Goal: Information Seeking & Learning: Compare options

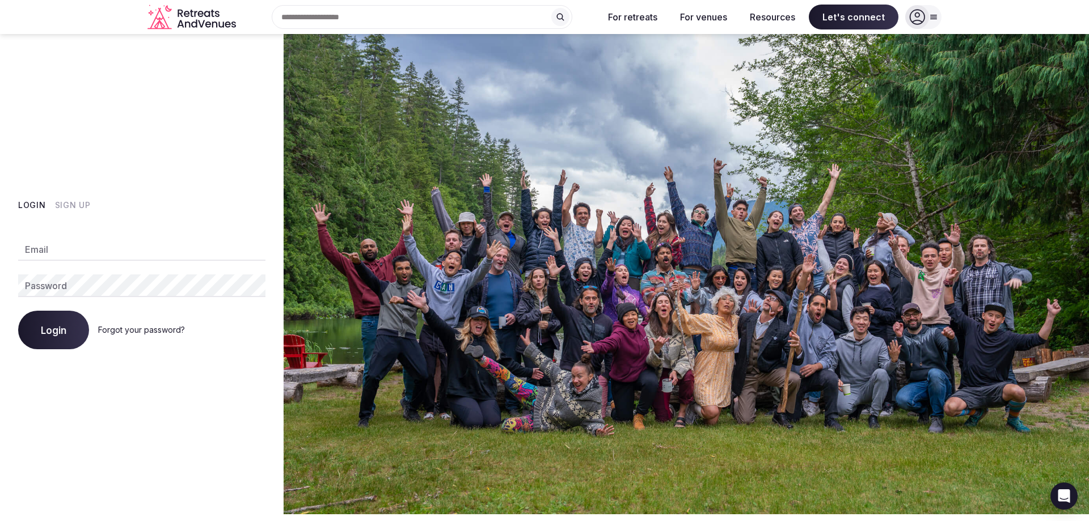
click at [119, 258] on input "Email" at bounding box center [141, 249] width 247 height 23
click at [68, 199] on div "Login Sign Up Email Password Login Forgot your password?" at bounding box center [142, 274] width 284 height 480
click at [61, 250] on input "Email" at bounding box center [141, 249] width 247 height 23
type input "**********"
click at [18, 311] on button "Login" at bounding box center [53, 330] width 71 height 39
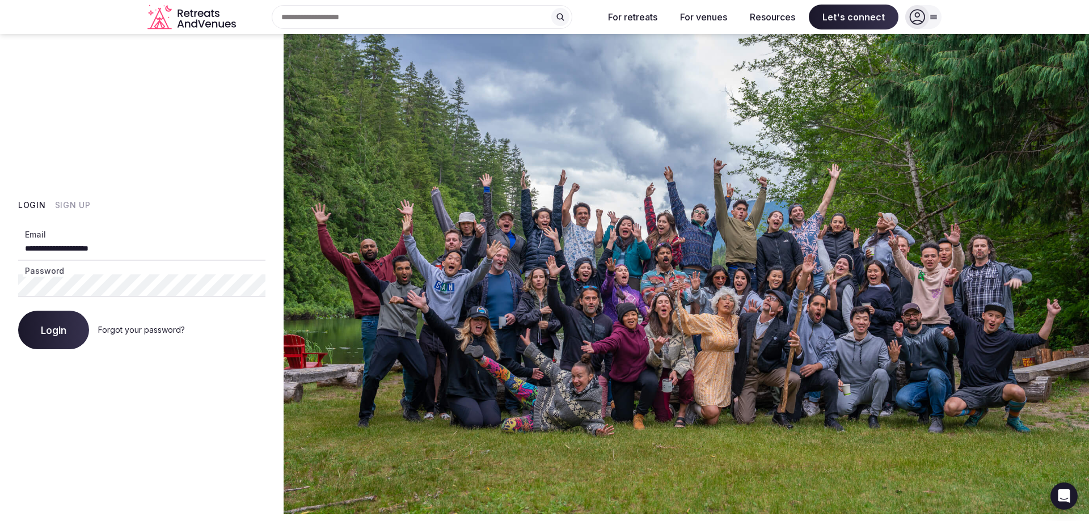
click at [65, 335] on span "Login" at bounding box center [54, 329] width 26 height 11
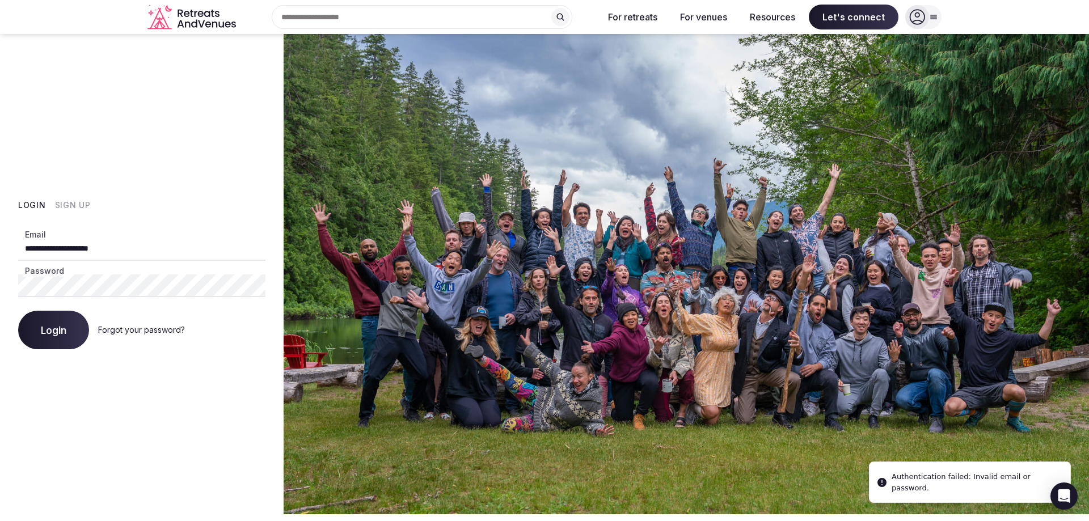
click at [31, 203] on button "Login" at bounding box center [32, 205] width 28 height 11
click at [71, 201] on button "Sign Up" at bounding box center [73, 205] width 36 height 11
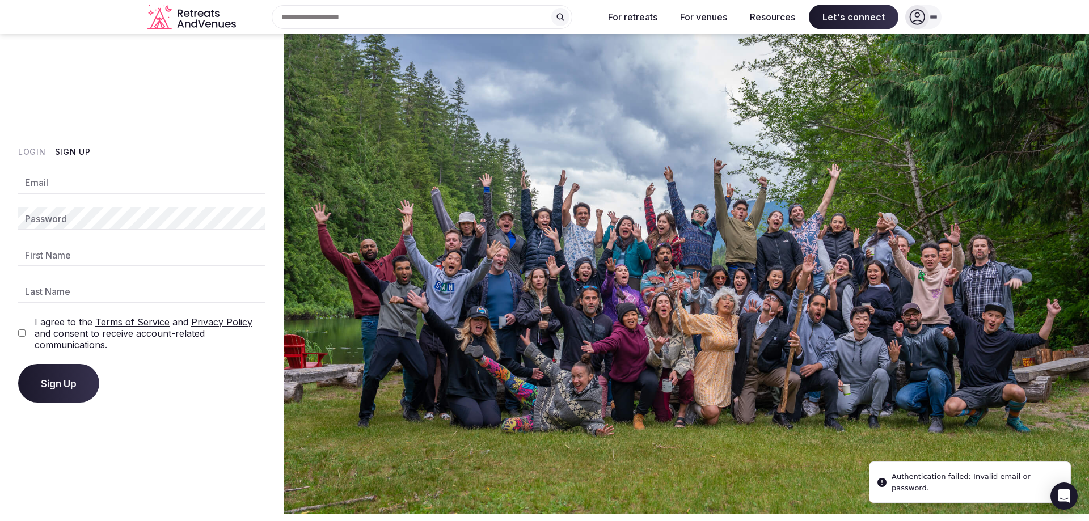
click at [105, 173] on input "Email" at bounding box center [141, 182] width 247 height 23
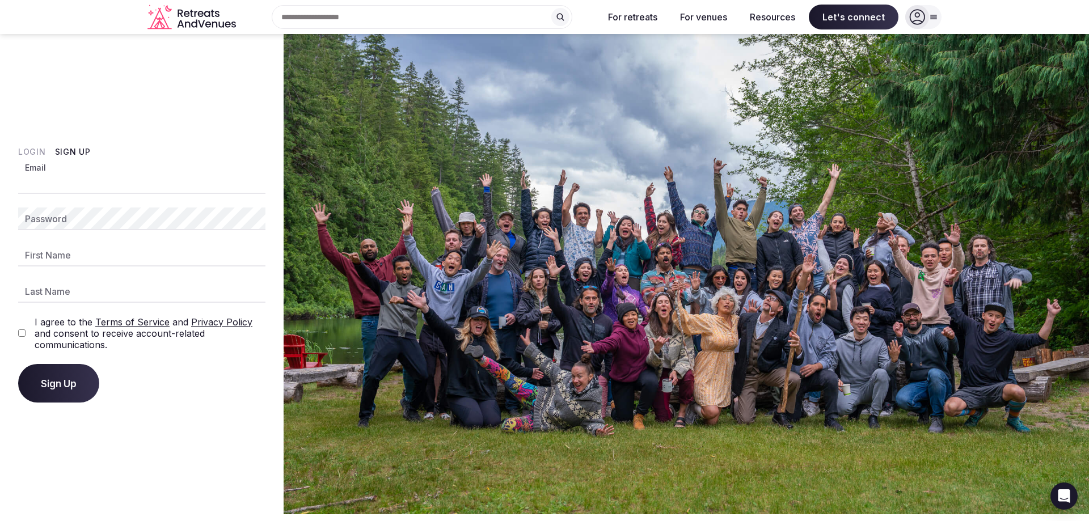
type input "**********"
type input "******"
type input "*******"
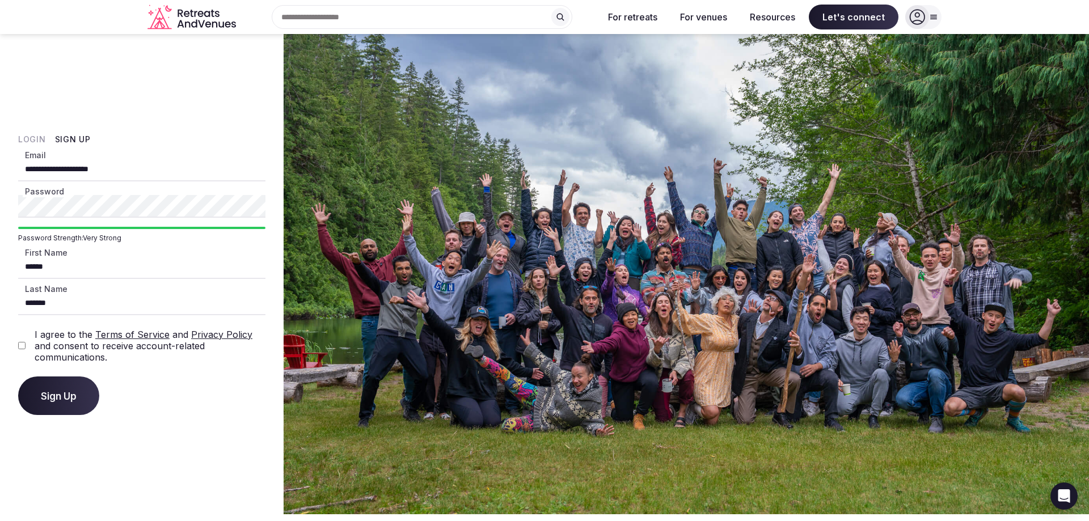
click at [48, 391] on span "Sign Up" at bounding box center [59, 395] width 36 height 11
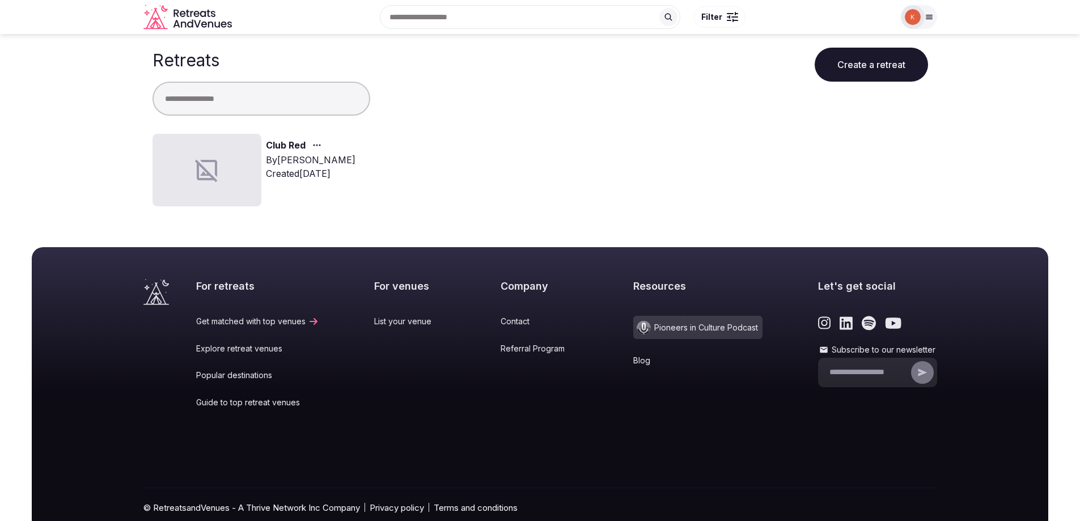
click at [303, 147] on link "Club Red" at bounding box center [286, 145] width 40 height 15
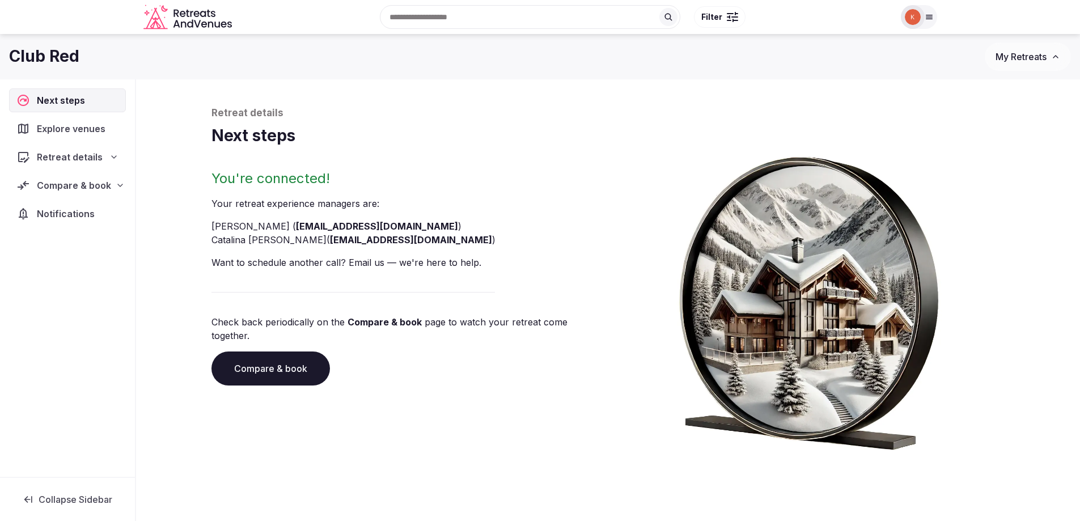
click at [95, 175] on div "Compare & book" at bounding box center [67, 186] width 117 height 24
click at [87, 254] on span "Proposals received (4)" at bounding box center [72, 259] width 90 height 11
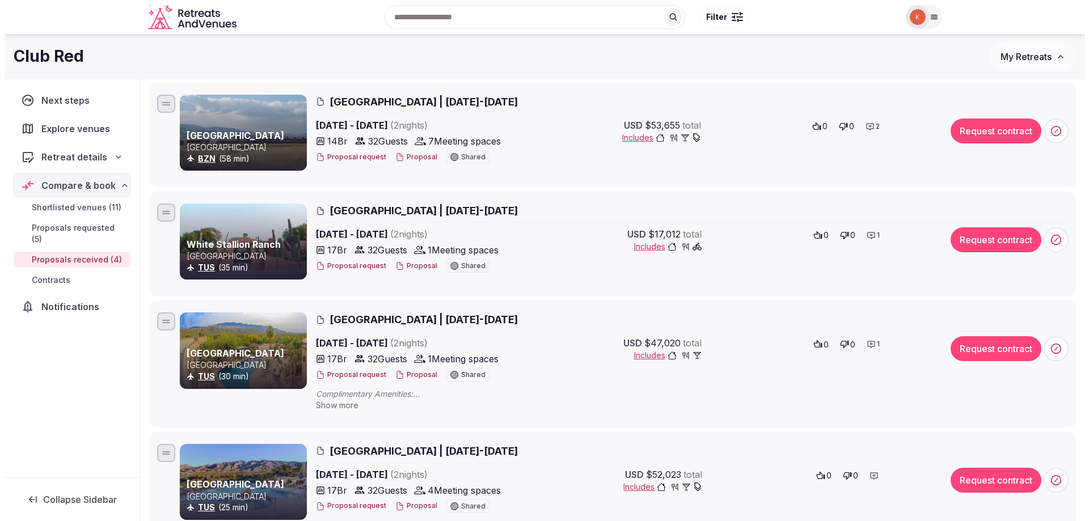
scroll to position [113, 0]
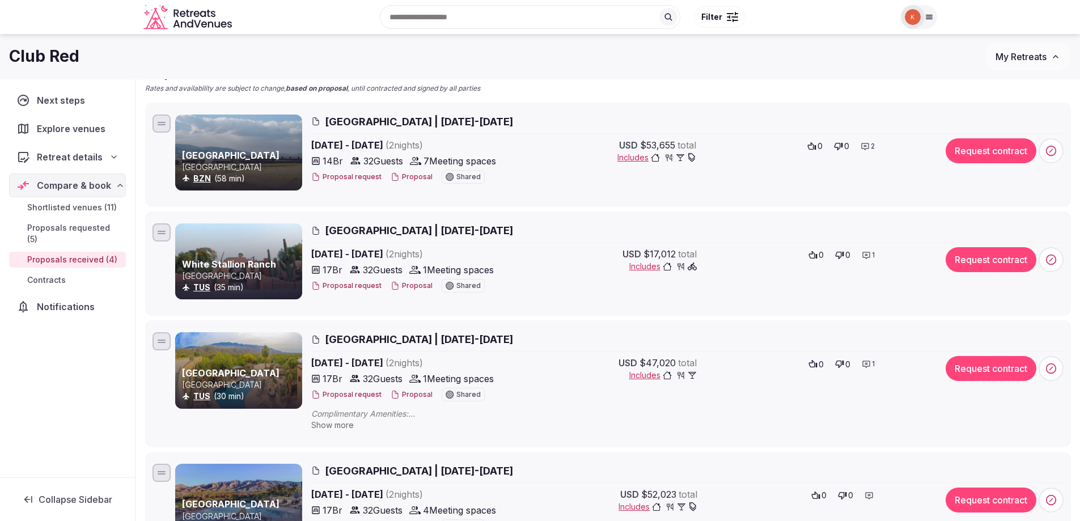
click at [408, 176] on button "Proposal" at bounding box center [412, 177] width 42 height 10
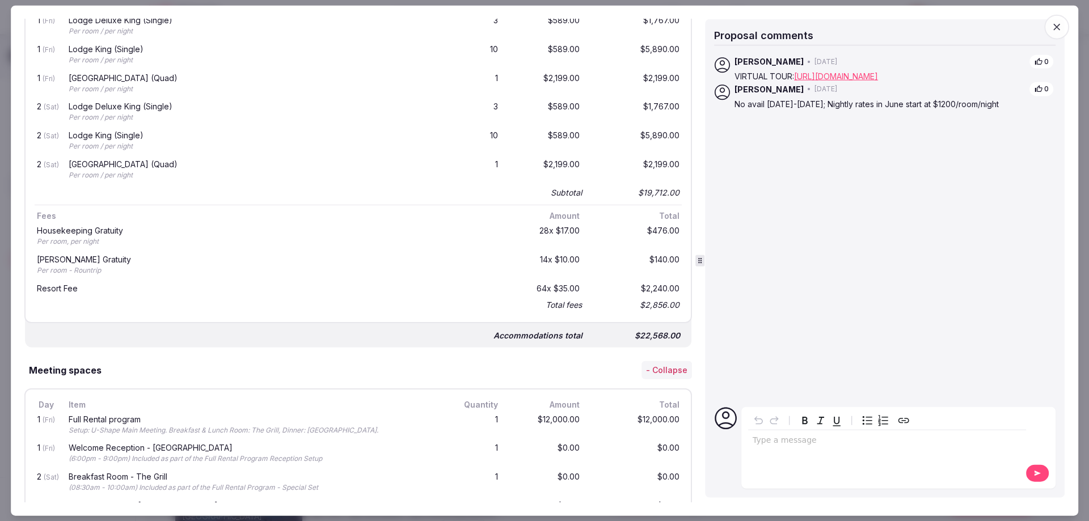
scroll to position [510, 0]
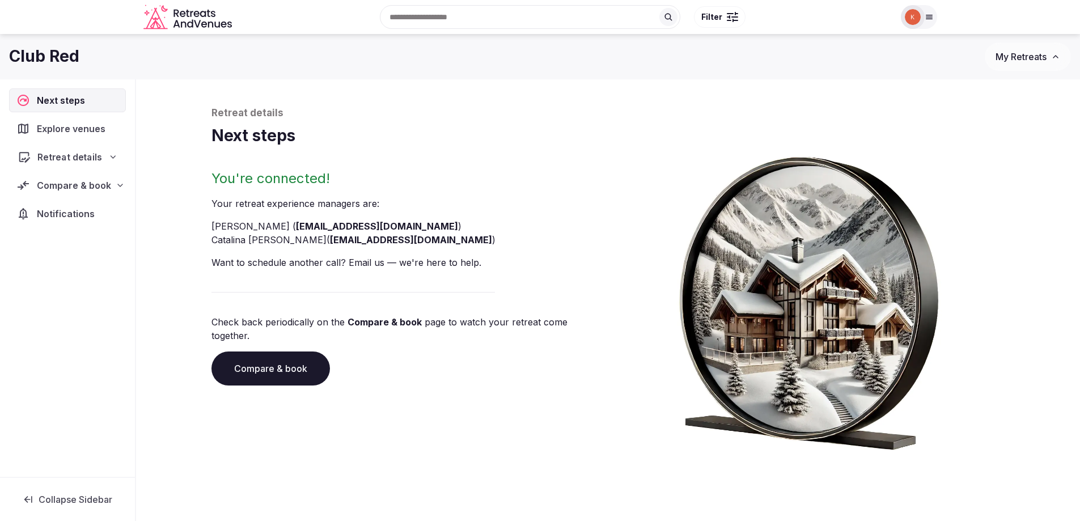
click at [87, 158] on span "Retreat details" at bounding box center [69, 157] width 65 height 14
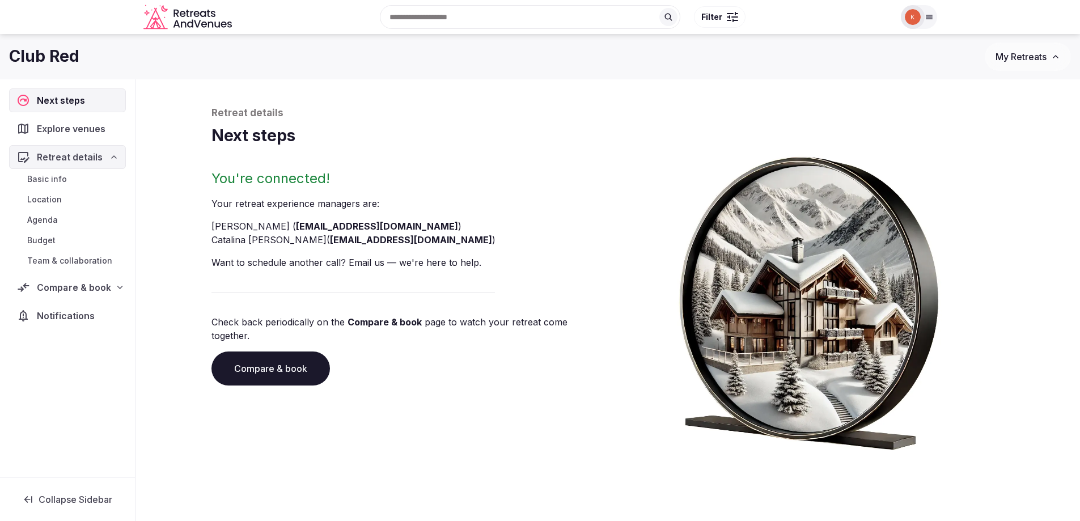
click at [85, 286] on span "Compare & book" at bounding box center [74, 288] width 74 height 14
click at [88, 356] on span "Proposals received (4)" at bounding box center [72, 361] width 90 height 11
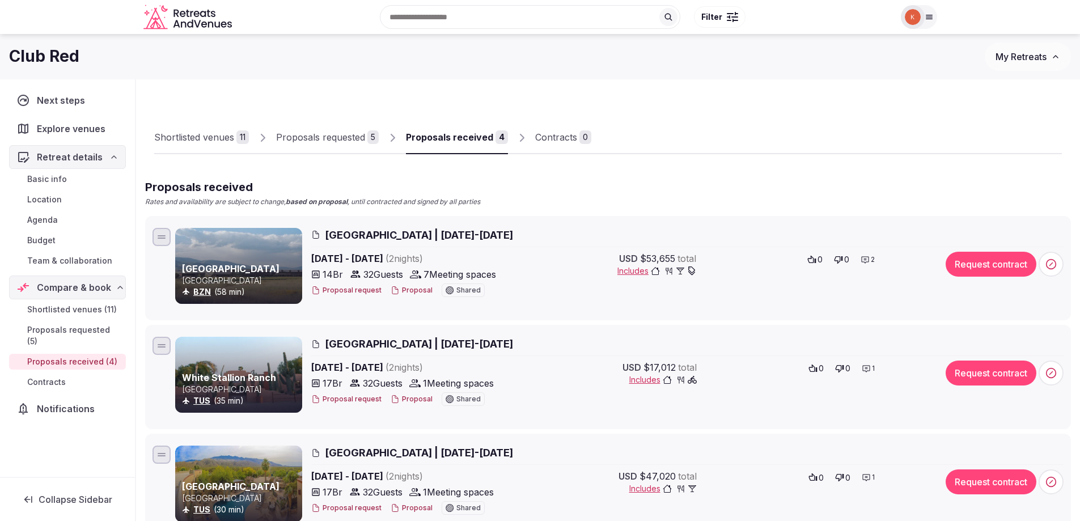
click at [358, 340] on span "[GEOGRAPHIC_DATA] | [DATE]-[DATE]" at bounding box center [419, 344] width 188 height 14
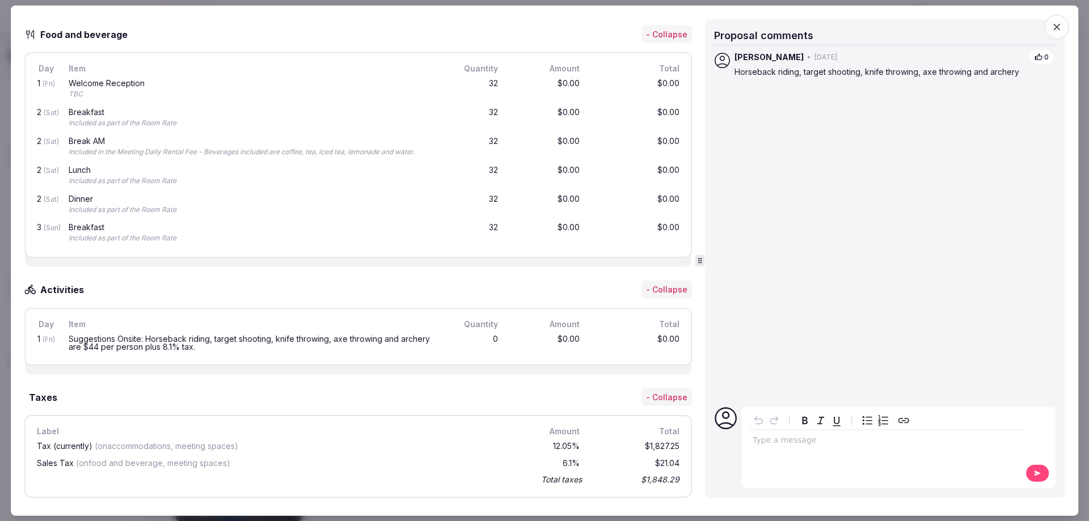
scroll to position [907, 0]
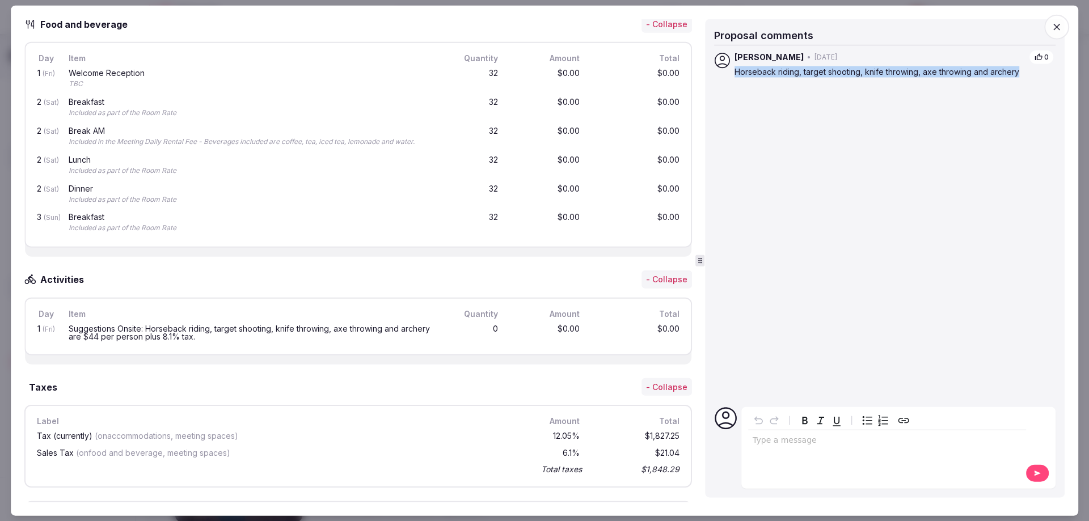
drag, startPoint x: 1024, startPoint y: 74, endPoint x: 733, endPoint y: 74, distance: 291.0
click at [733, 74] on div "[PERSON_NAME] • [DATE] 0 Horseback riding, target shooting, knife throwing, axe…" at bounding box center [884, 63] width 341 height 27
copy p "Horseback riding, target shooting, knife throwing, axe throwing and archery"
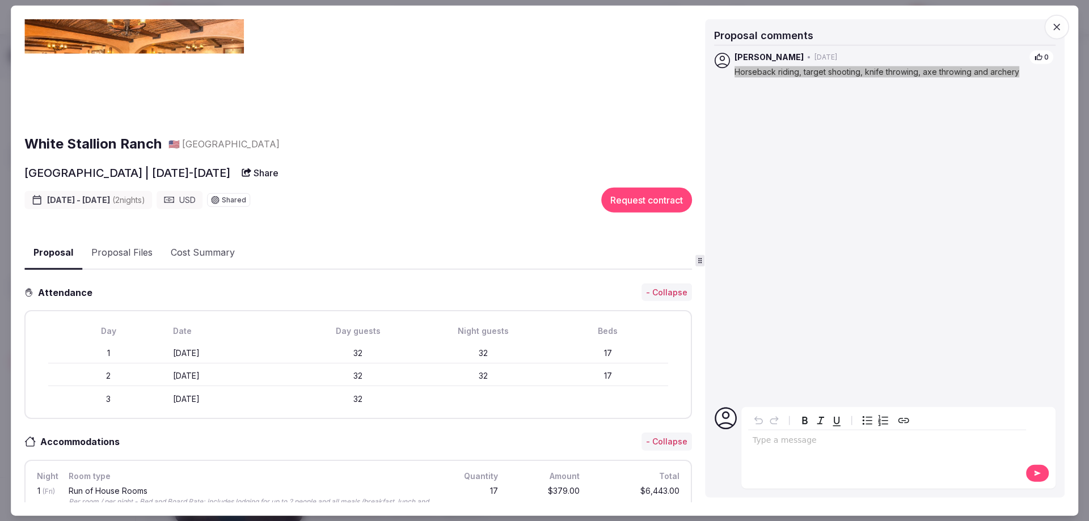
scroll to position [57, 0]
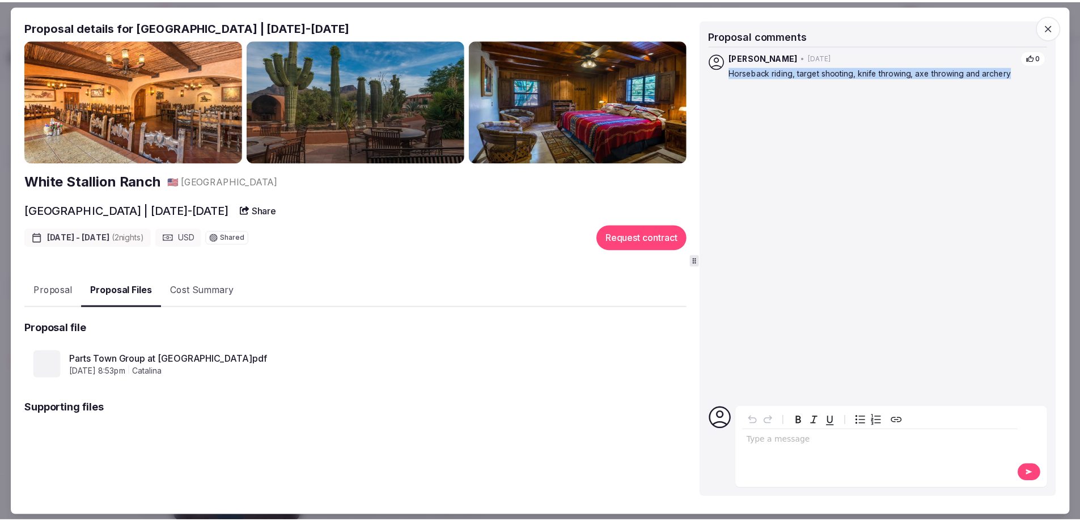
scroll to position [0, 0]
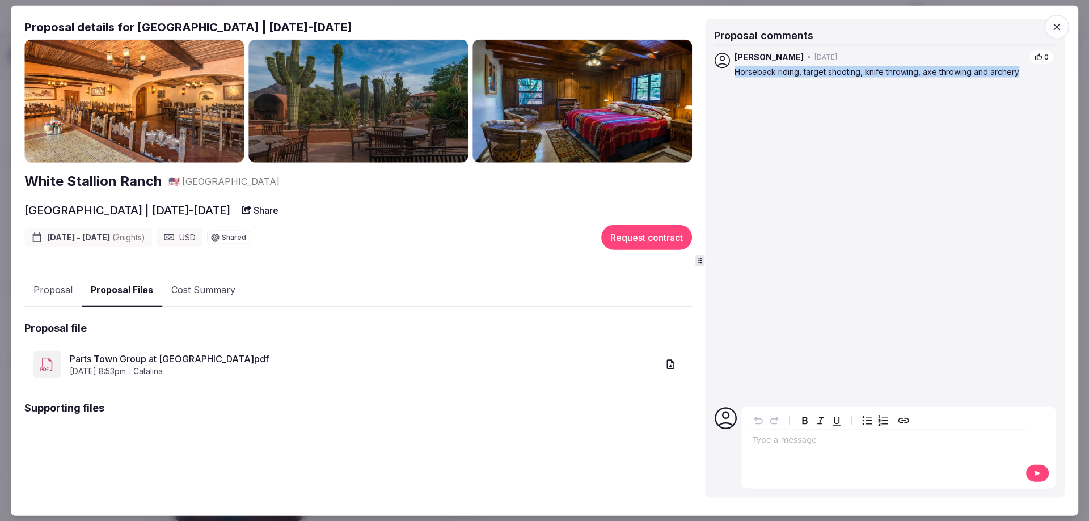
click at [193, 355] on link "Parts Town Group at [GEOGRAPHIC_DATA]pdf" at bounding box center [364, 359] width 588 height 14
click at [1058, 26] on icon "button" at bounding box center [1056, 26] width 7 height 7
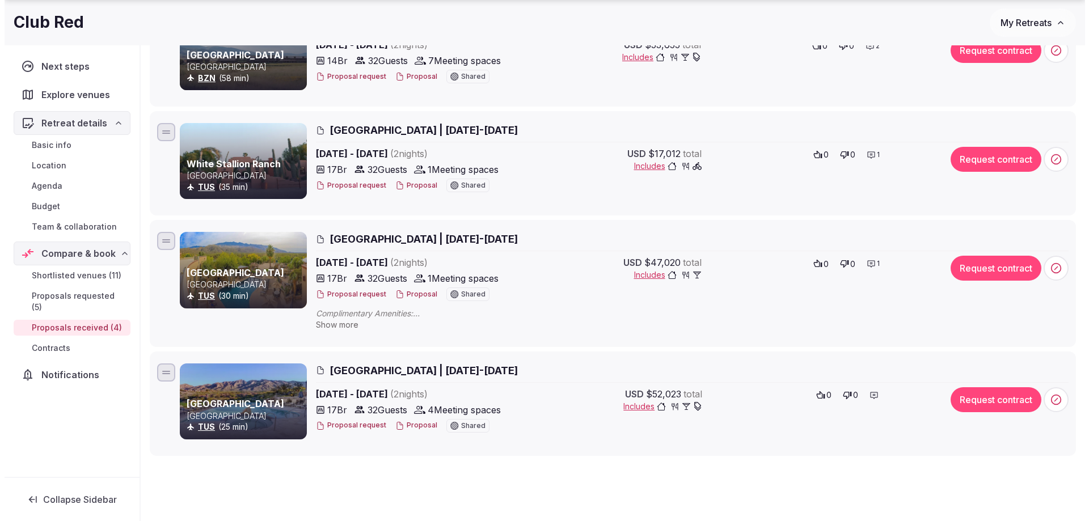
scroll to position [227, 0]
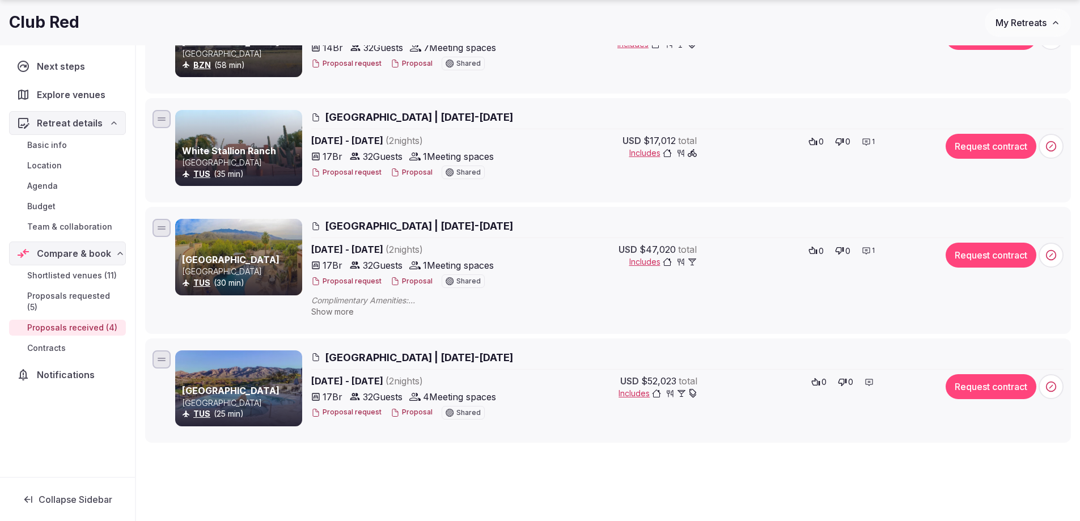
click at [364, 225] on span "[GEOGRAPHIC_DATA] | [DATE]-[DATE]" at bounding box center [419, 226] width 188 height 14
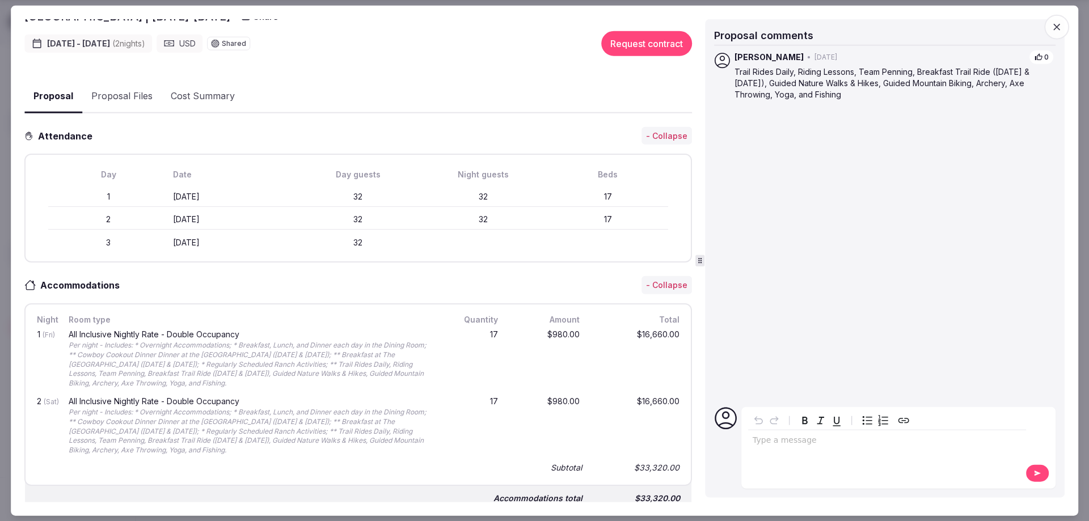
scroll to position [76, 0]
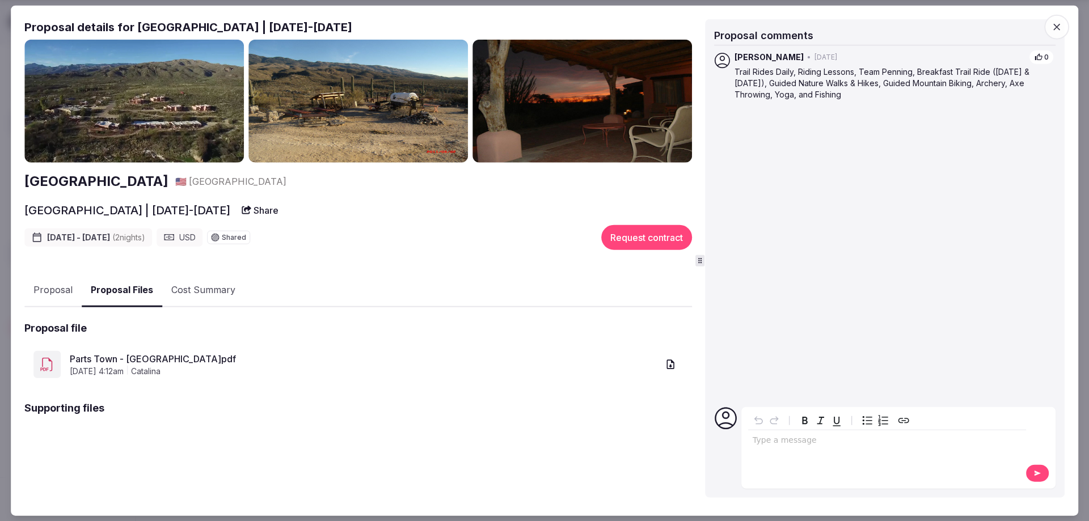
click at [148, 214] on div "Tanque Verde Ranch 🇺🇸 [GEOGRAPHIC_DATA] [GEOGRAPHIC_DATA] | [DATE]-[DATE] Share…" at bounding box center [358, 251] width 668 height 425
click at [195, 361] on link "Parts Town - [GEOGRAPHIC_DATA]pdf" at bounding box center [364, 359] width 588 height 14
